Goal: Information Seeking & Learning: Compare options

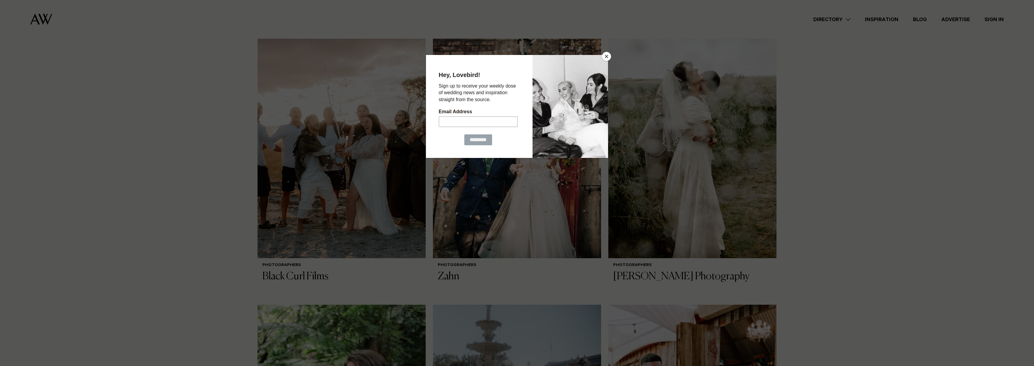
click at [609, 56] on button "Close" at bounding box center [606, 56] width 9 height 9
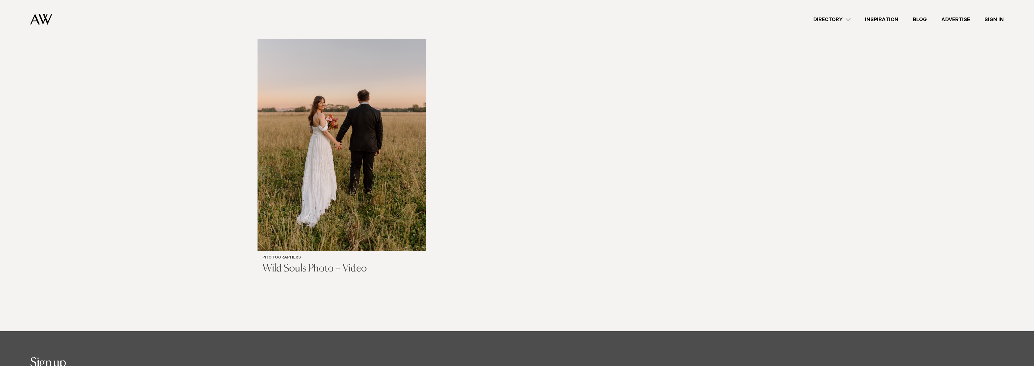
scroll to position [2576, 0]
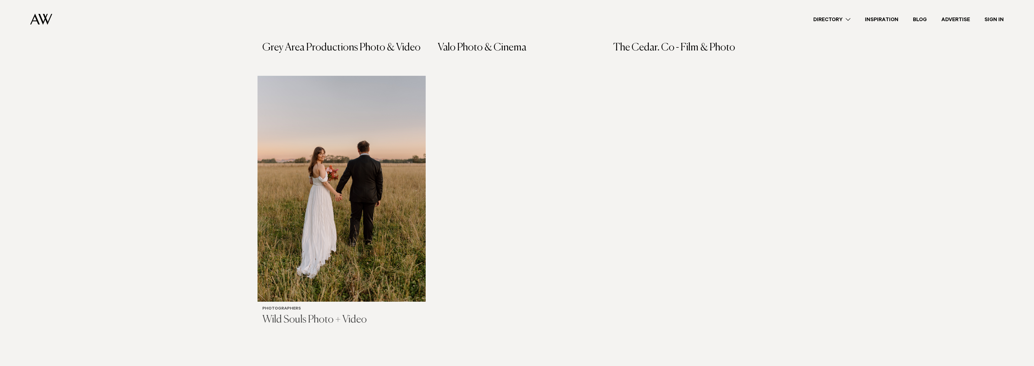
drag, startPoint x: 321, startPoint y: 319, endPoint x: 425, endPoint y: 280, distance: 111.2
click at [321, 319] on h3 "Wild Souls Photo + Video" at bounding box center [341, 320] width 159 height 12
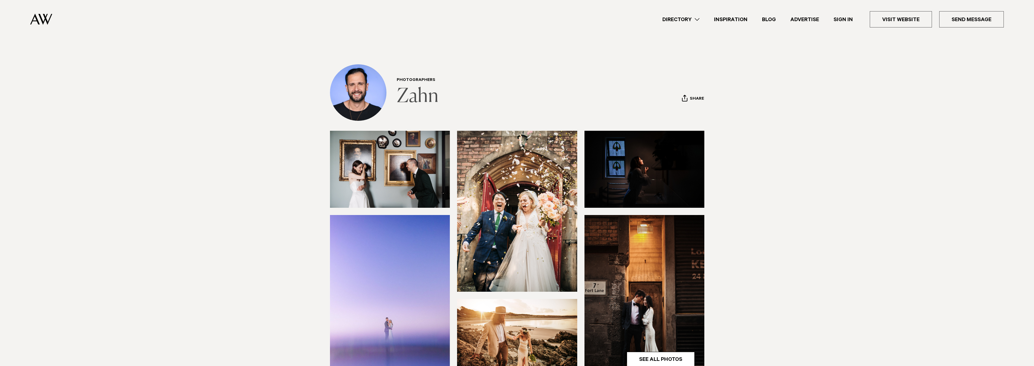
click at [408, 95] on link "Zahn" at bounding box center [418, 96] width 42 height 19
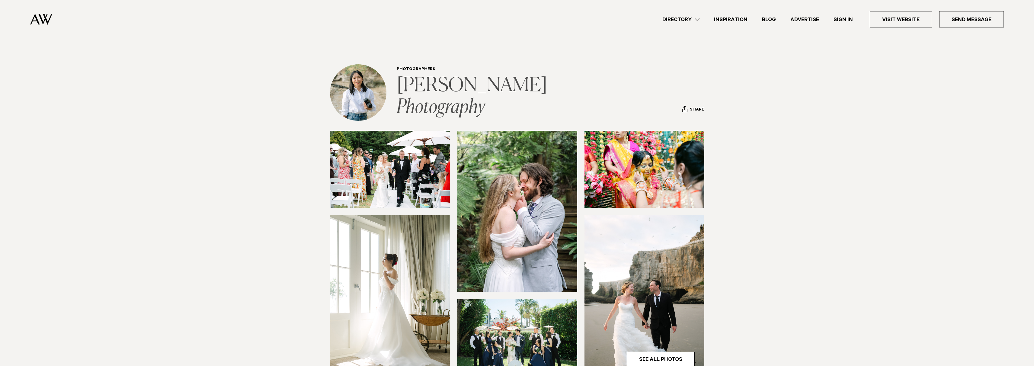
click at [422, 102] on link "[PERSON_NAME] Photography" at bounding box center [474, 96] width 154 height 41
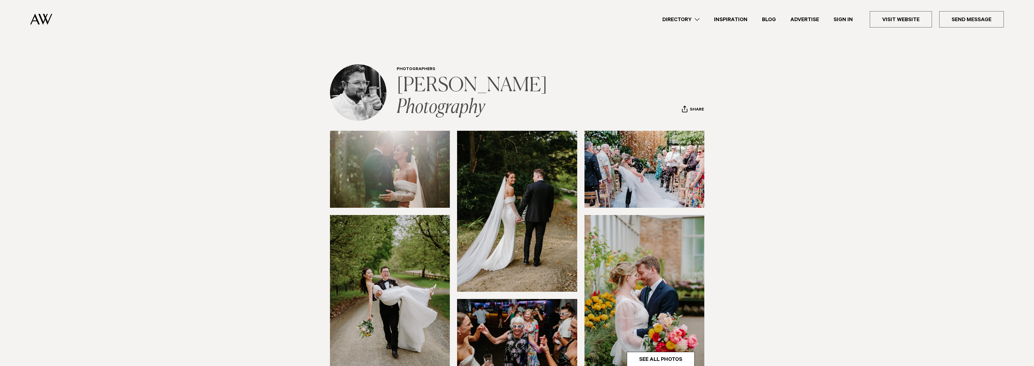
click at [464, 83] on link "Ethan Lowry Photography" at bounding box center [474, 96] width 154 height 41
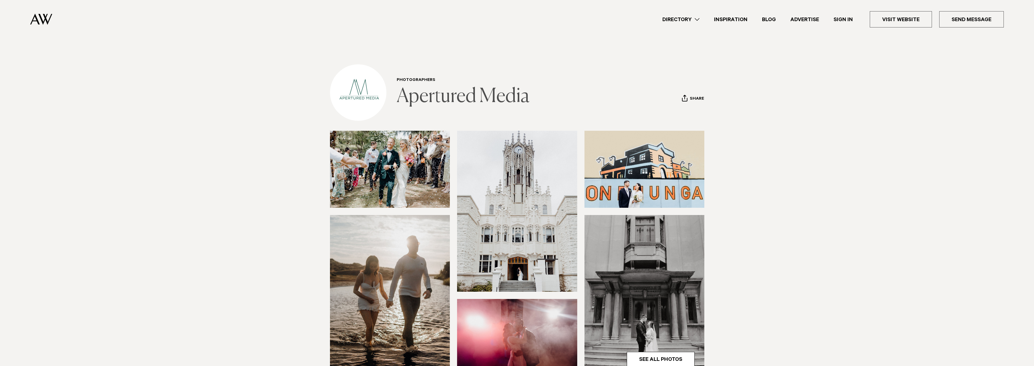
click at [507, 98] on link "Apertured Media" at bounding box center [463, 96] width 133 height 19
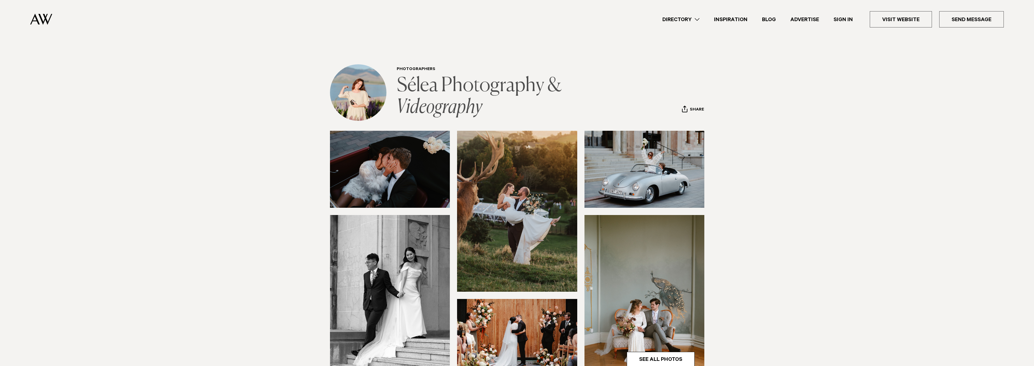
click at [455, 86] on link "Sélea Photography & Videography" at bounding box center [481, 96] width 168 height 41
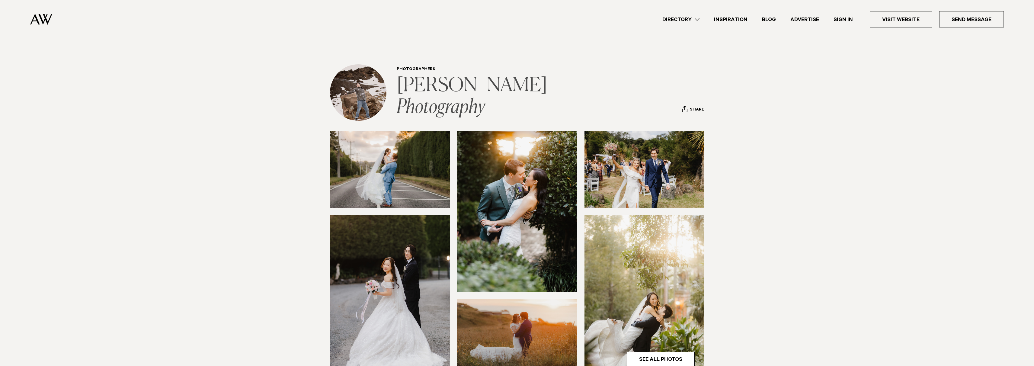
click at [473, 99] on link "[PERSON_NAME] Photography" at bounding box center [474, 96] width 154 height 41
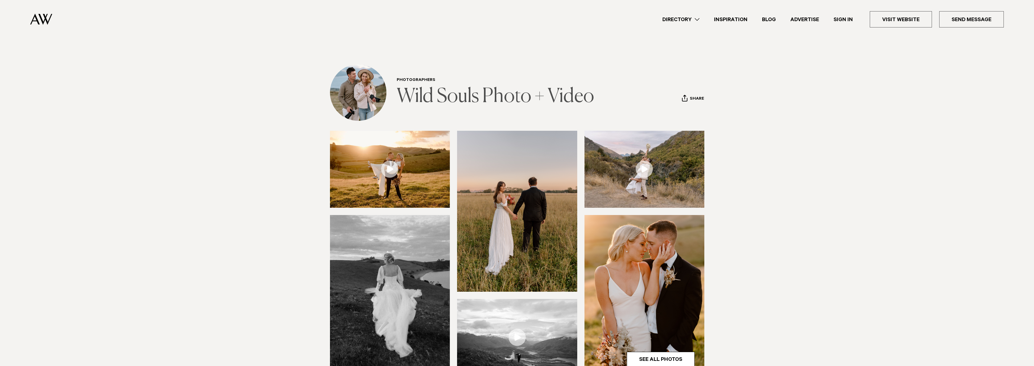
click at [503, 94] on link "Wild Souls Photo + Video" at bounding box center [496, 96] width 198 height 19
